Goal: Task Accomplishment & Management: Manage account settings

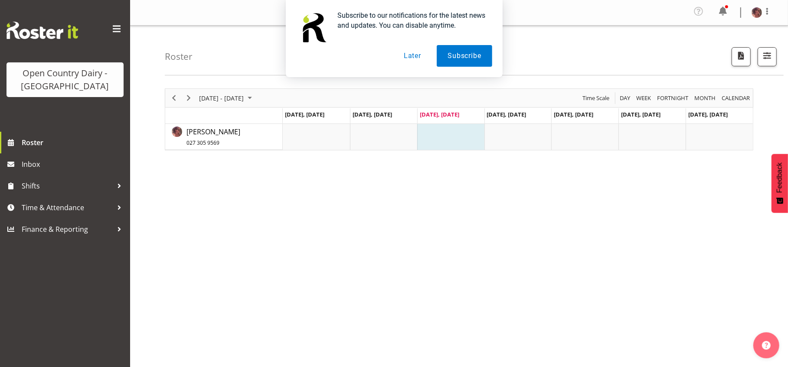
click at [417, 58] on button "Later" at bounding box center [412, 56] width 39 height 22
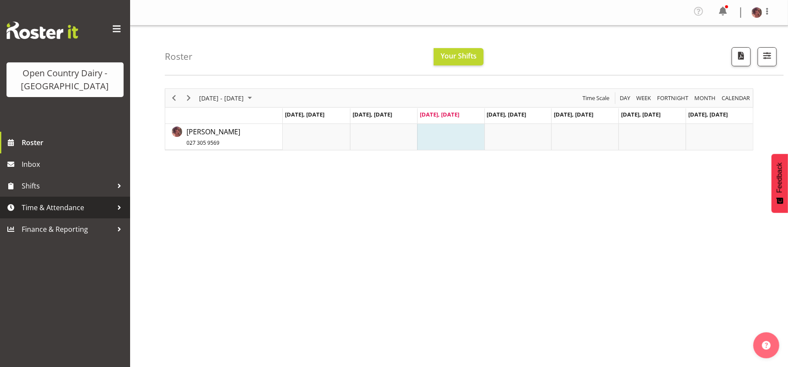
click at [94, 204] on span "Time & Attendance" at bounding box center [67, 207] width 91 height 13
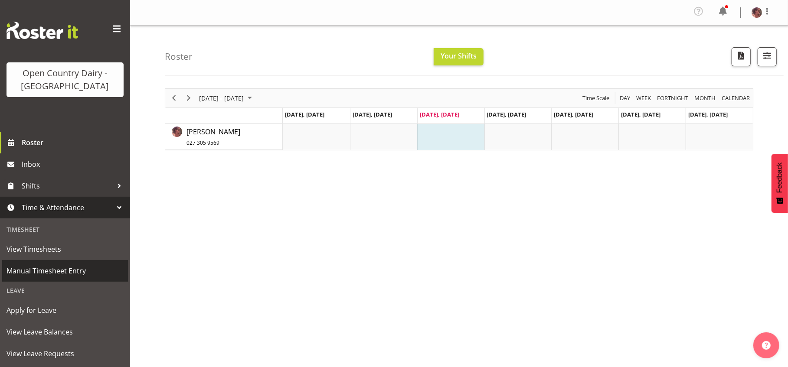
click at [66, 274] on span "Manual Timesheet Entry" at bounding box center [65, 271] width 117 height 13
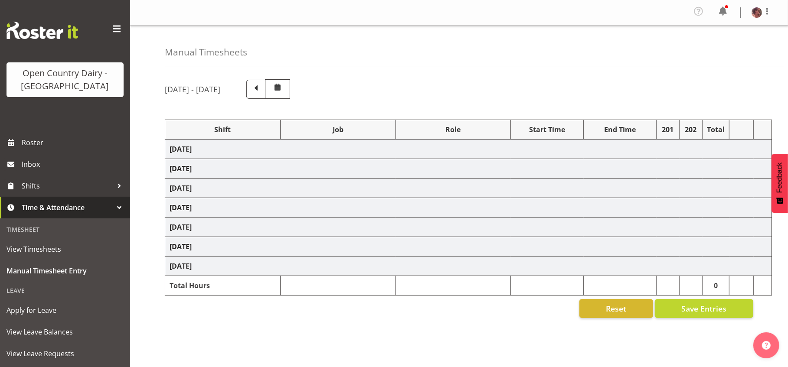
select select "36728"
select select "36729"
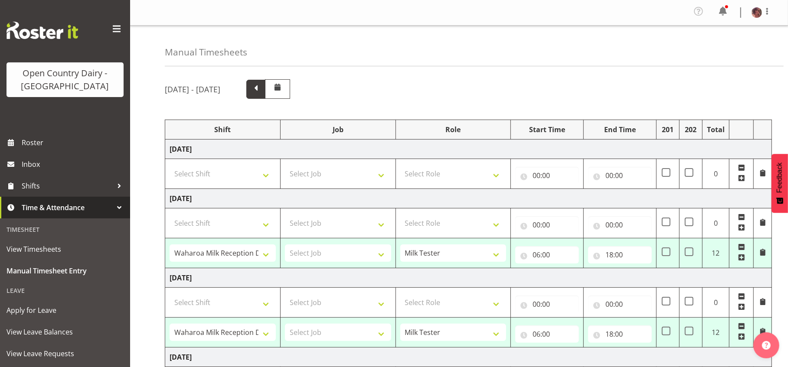
click at [265, 88] on span at bounding box center [255, 89] width 19 height 19
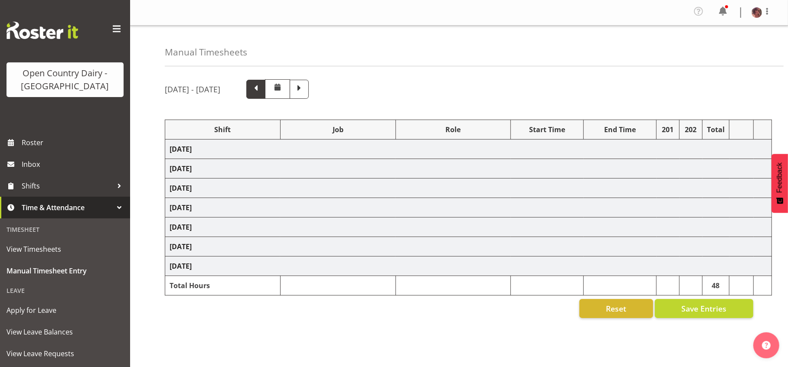
select select "36728"
select select "36729"
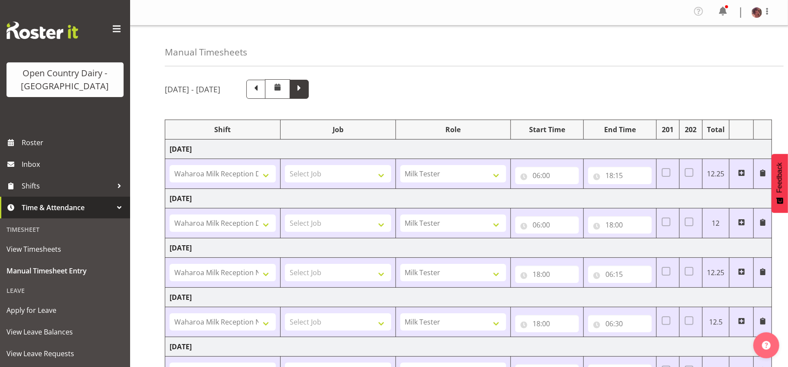
click at [305, 87] on span at bounding box center [299, 88] width 11 height 11
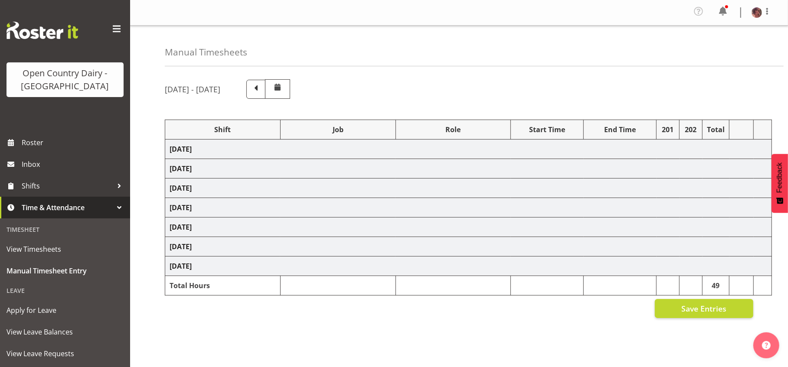
select select "36728"
select select "36729"
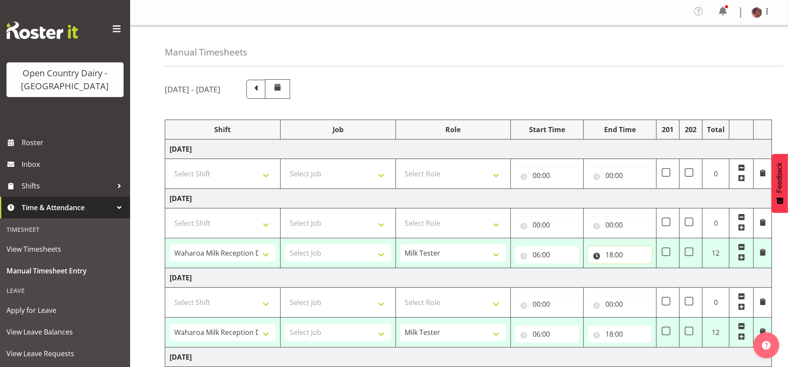
click at [611, 251] on input "18:00" at bounding box center [620, 254] width 64 height 17
click at [649, 278] on select "00 01 02 03 04 05 06 07 08 09 10 11 12 13 14 15 16 17 18 19 20 21 22 23" at bounding box center [647, 277] width 20 height 17
select select "17"
click at [637, 269] on select "00 01 02 03 04 05 06 07 08 09 10 11 12 13 14 15 16 17 18 19 20 21 22 23" at bounding box center [647, 277] width 20 height 17
type input "17:00"
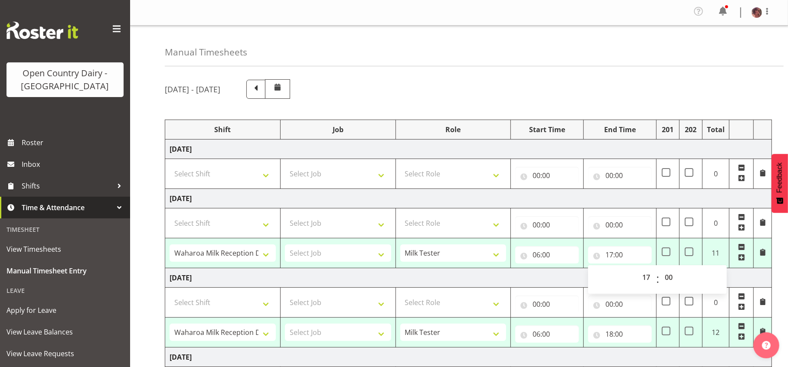
click at [636, 196] on td "Tuesday 26th August 2025" at bounding box center [468, 199] width 607 height 20
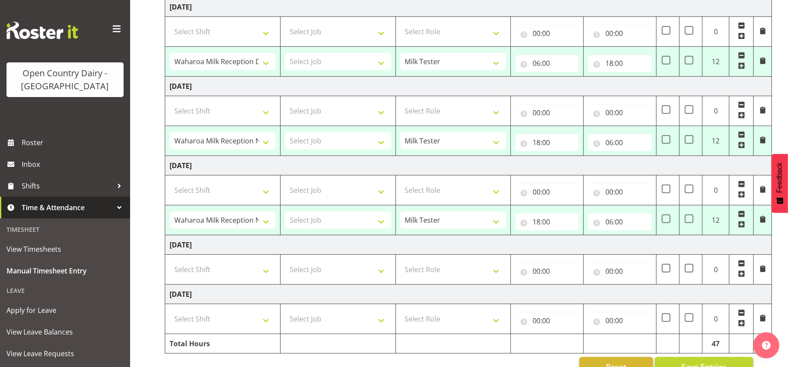
scroll to position [294, 0]
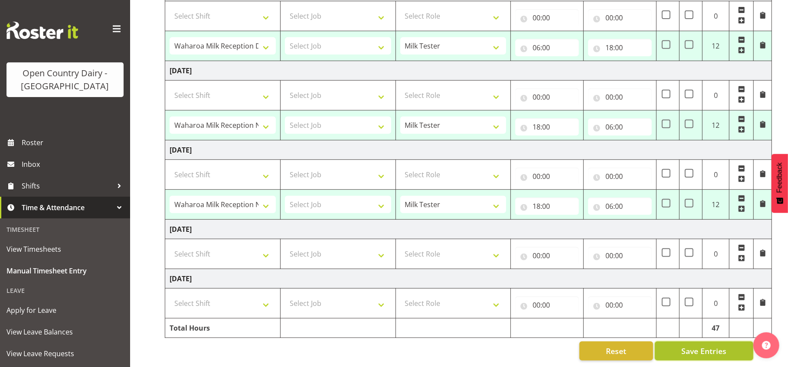
click at [699, 346] on span "Save Entries" at bounding box center [703, 351] width 45 height 11
select select "36728"
type input "06:00"
type input "17:00"
select select "36728"
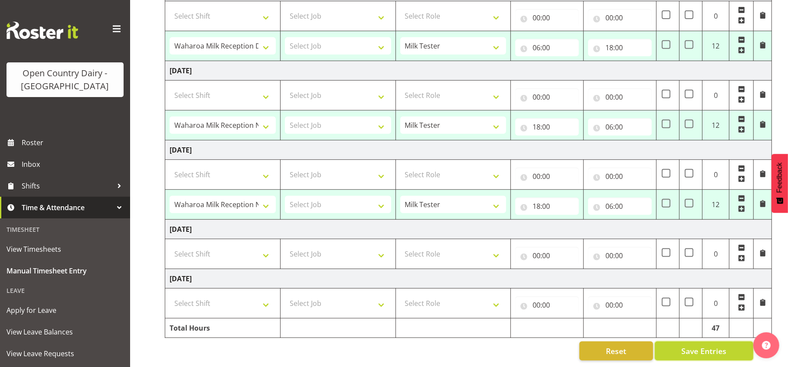
type input "06:00"
type input "18:00"
select select "36729"
type input "18:00"
type input "06:00"
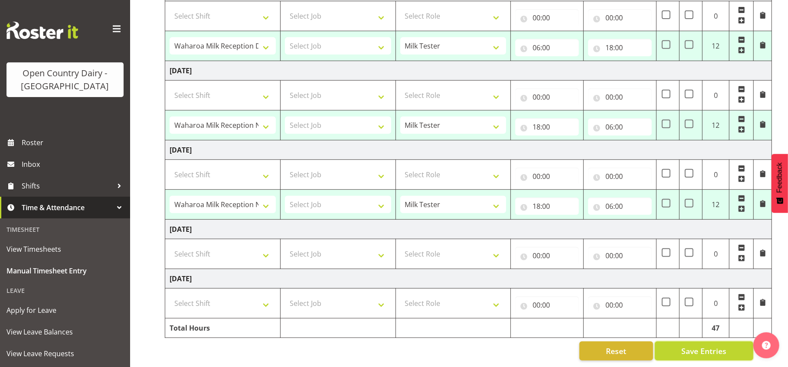
select select "36729"
type input "18:00"
type input "06:00"
select select "36728"
select select "36729"
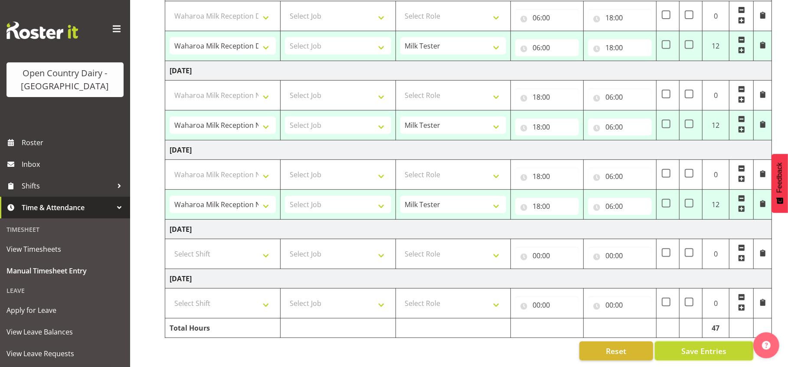
select select "36729"
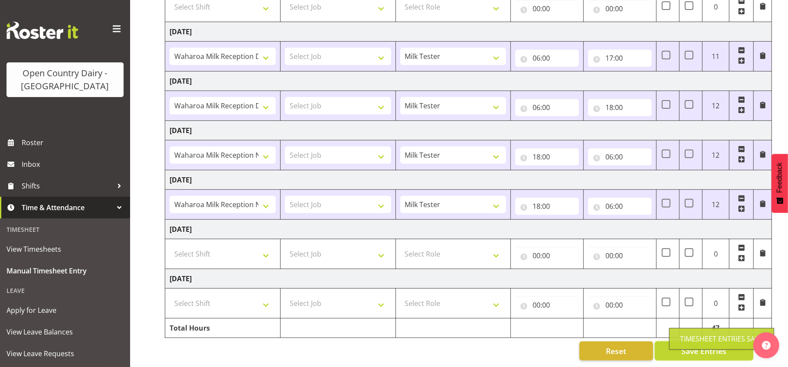
scroll to position [175, 0]
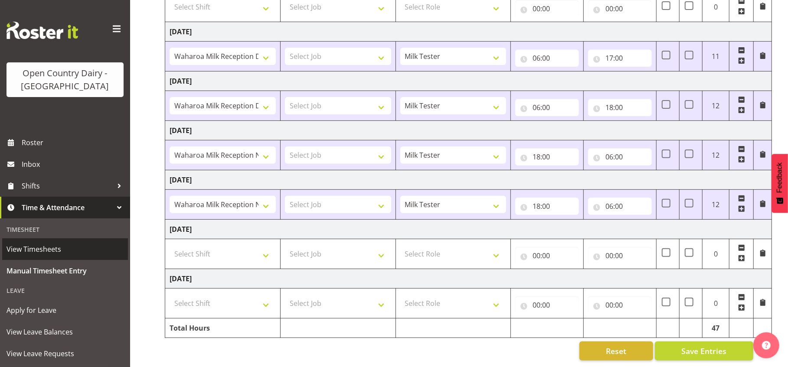
click at [62, 247] on span "View Timesheets" at bounding box center [65, 249] width 117 height 13
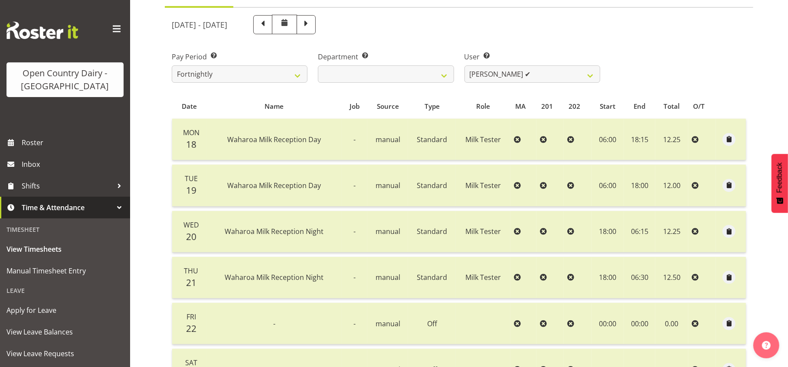
scroll to position [108, 0]
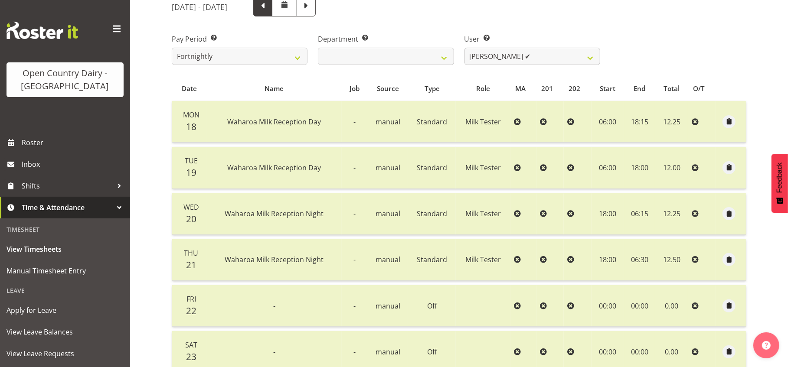
click at [268, 5] on span at bounding box center [262, 5] width 11 height 11
select select
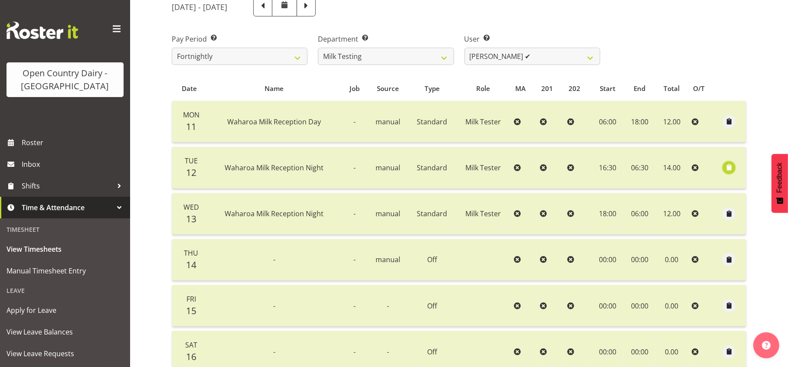
click at [728, 167] on span "button" at bounding box center [729, 168] width 10 height 10
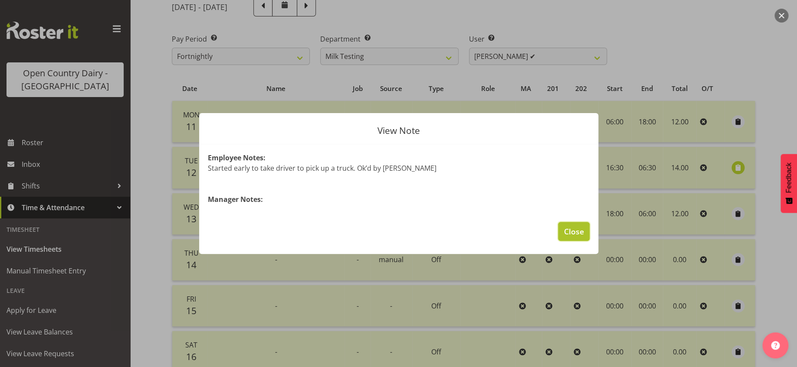
click at [578, 229] on span "Close" at bounding box center [573, 231] width 20 height 11
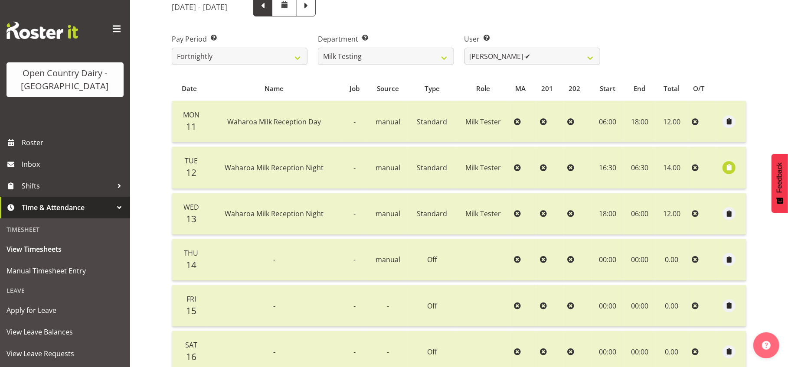
click at [268, 11] on span at bounding box center [262, 5] width 11 height 11
select select
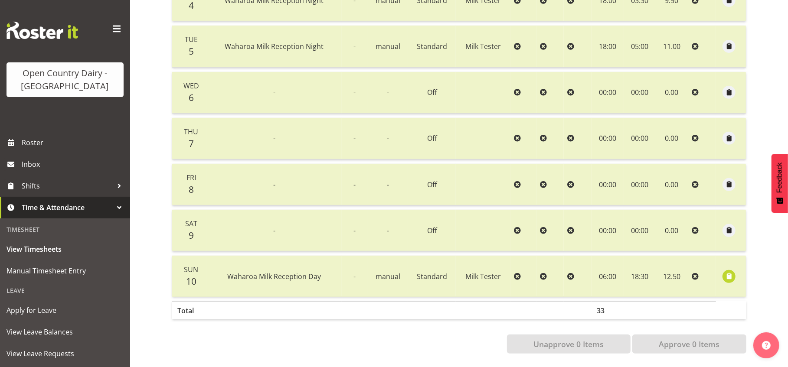
scroll to position [237, 0]
click at [727, 271] on span "button" at bounding box center [729, 276] width 10 height 10
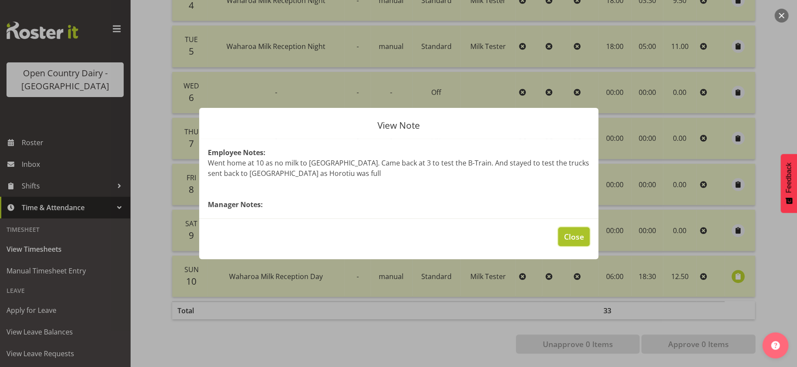
click at [578, 235] on span "Close" at bounding box center [573, 236] width 20 height 11
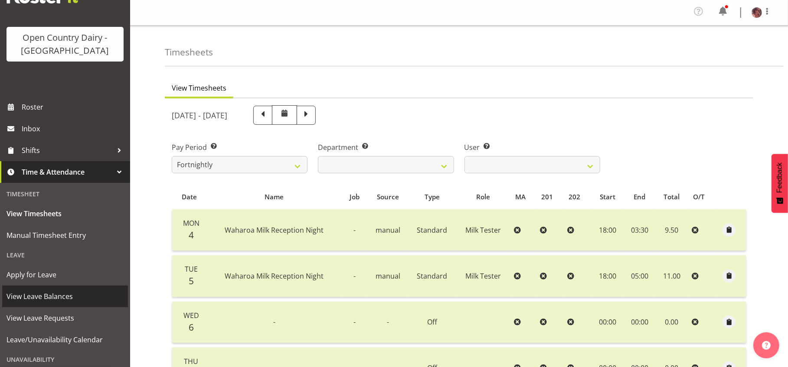
scroll to position [54, 0]
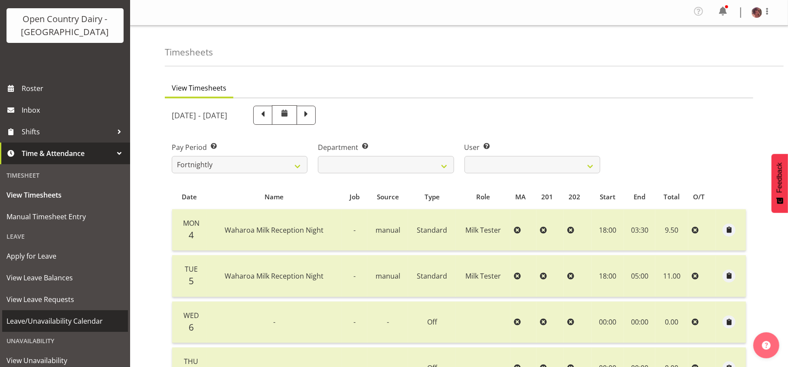
click at [58, 317] on span "Leave/Unavailability Calendar" at bounding box center [65, 321] width 117 height 13
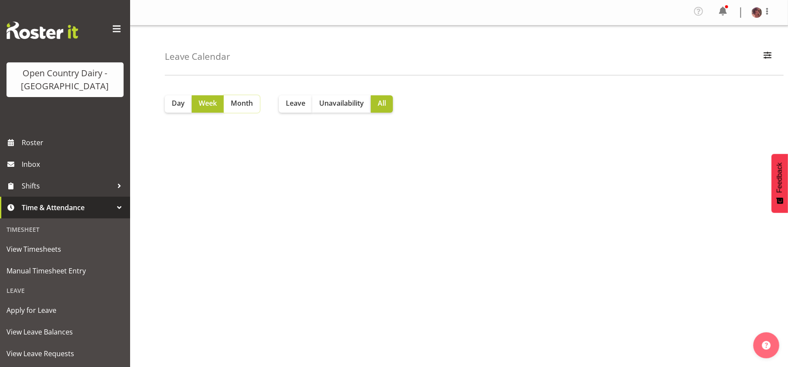
click at [248, 108] on span "Month" at bounding box center [242, 103] width 22 height 10
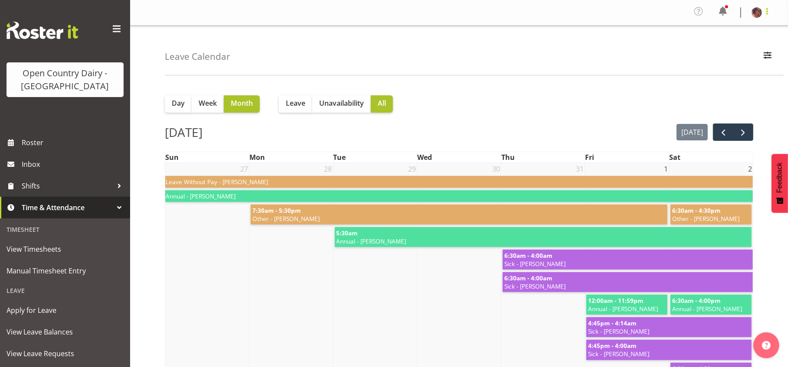
click at [764, 10] on span at bounding box center [767, 11] width 10 height 10
click at [735, 31] on link "Profile" at bounding box center [730, 32] width 83 height 16
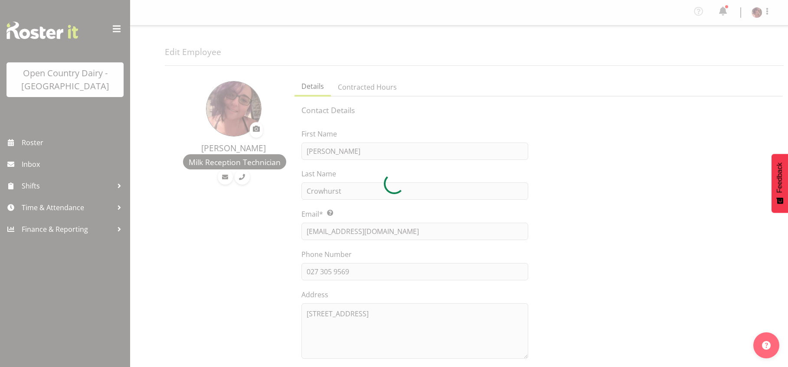
select select "TimelineWeek"
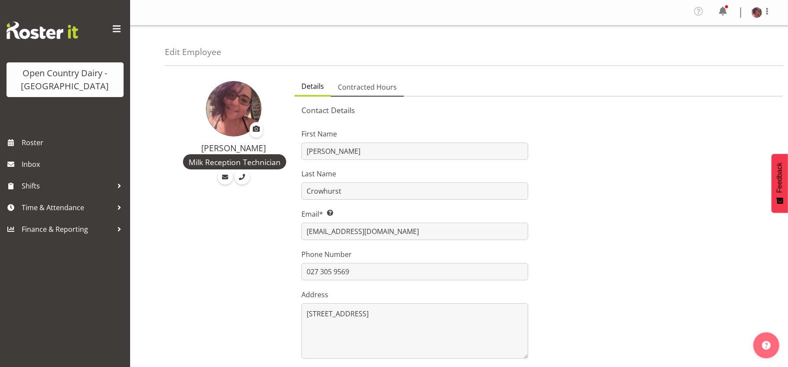
click at [369, 89] on span "Contracted Hours" at bounding box center [367, 87] width 59 height 10
